Goal: Information Seeking & Learning: Learn about a topic

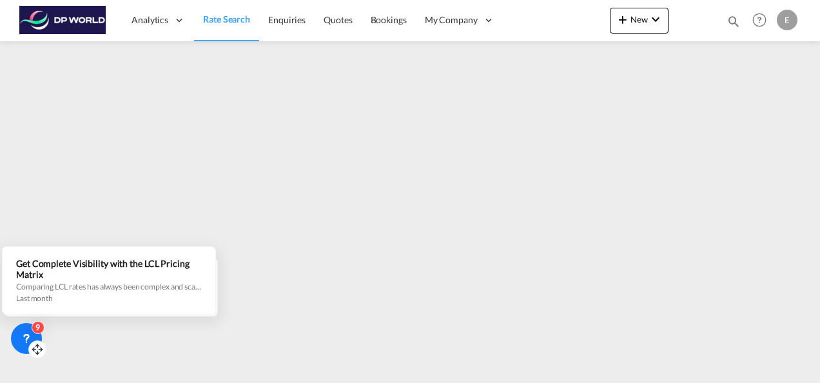
click at [20, 334] on icon at bounding box center [26, 338] width 13 height 13
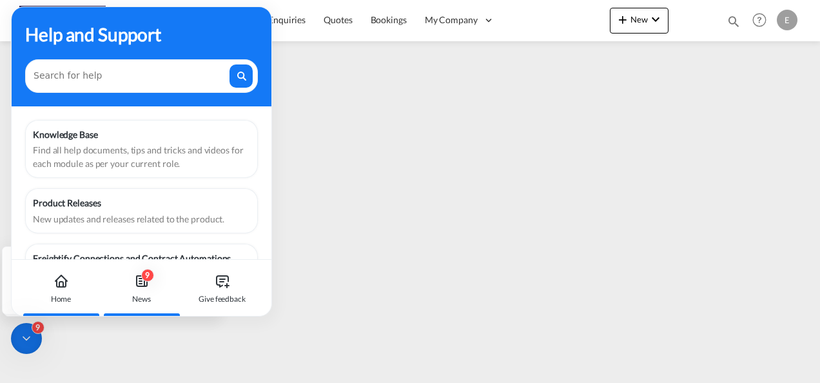
click at [146, 279] on div "9" at bounding box center [147, 275] width 13 height 13
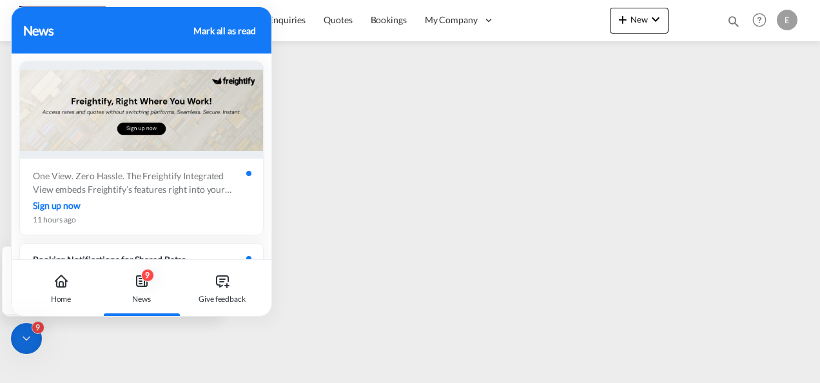
click at [236, 30] on div "Mark all as read" at bounding box center [224, 31] width 62 height 14
click at [25, 342] on icon at bounding box center [26, 338] width 13 height 13
